Goal: Transaction & Acquisition: Subscribe to service/newsletter

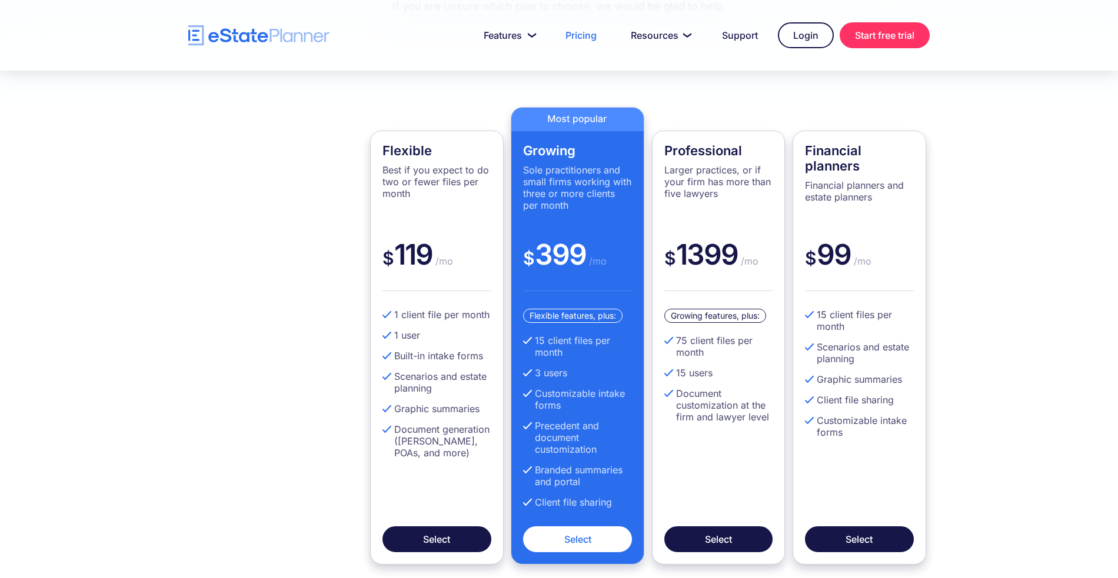
scroll to position [279, 0]
drag, startPoint x: 435, startPoint y: 150, endPoint x: 381, endPoint y: 148, distance: 54.7
click at [381, 148] on div "Flexible Best if you expect to do two or fewer files per month $ 119 /mo 1 clie…" at bounding box center [437, 347] width 134 height 434
drag, startPoint x: 392, startPoint y: 314, endPoint x: 489, endPoint y: 317, distance: 97.1
click at [489, 317] on li "1 client file per month" at bounding box center [436, 314] width 109 height 12
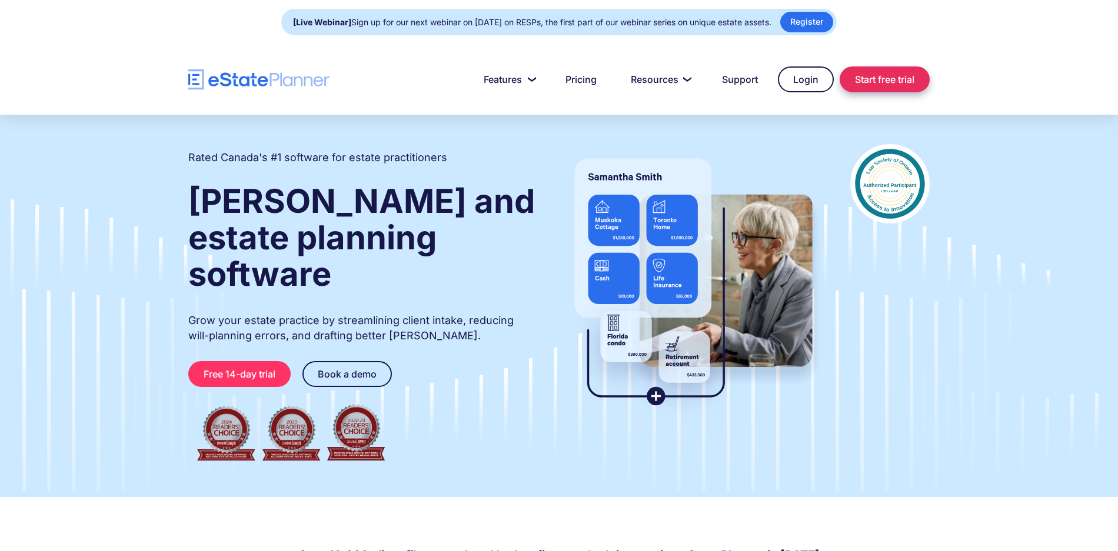
click at [896, 80] on link "Start free trial" at bounding box center [885, 79] width 90 height 26
